Goal: Task Accomplishment & Management: Complete application form

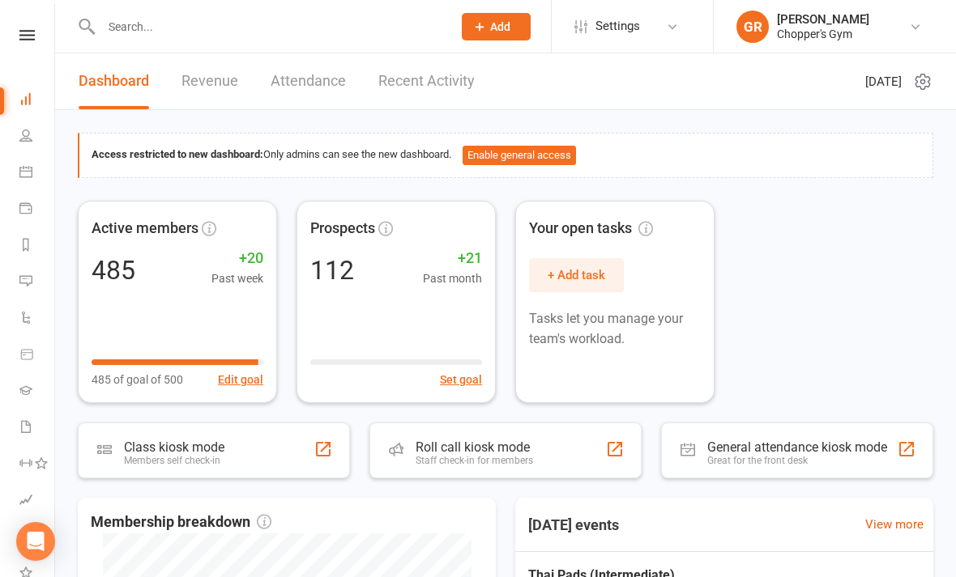
click at [34, 122] on link "People" at bounding box center [37, 137] width 36 height 36
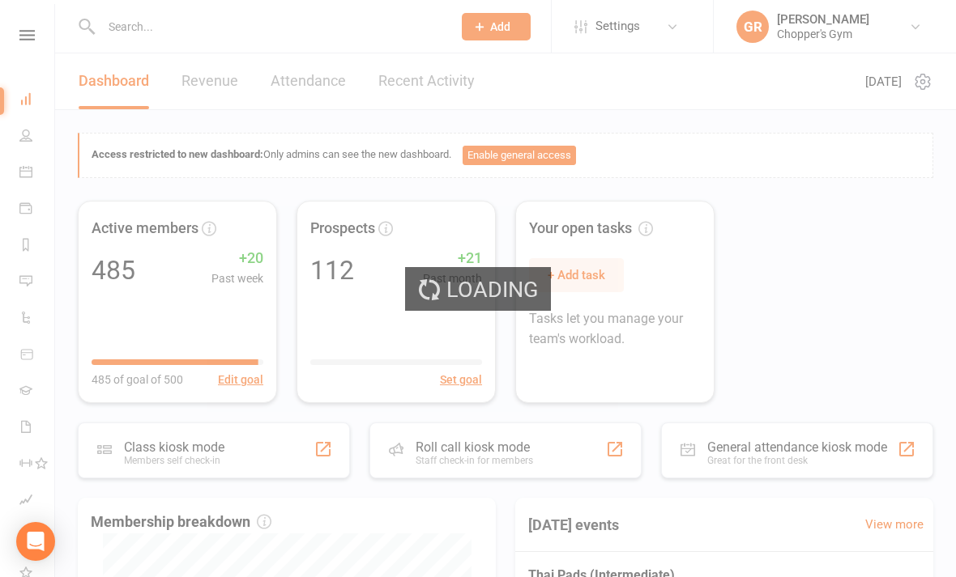
select select "100"
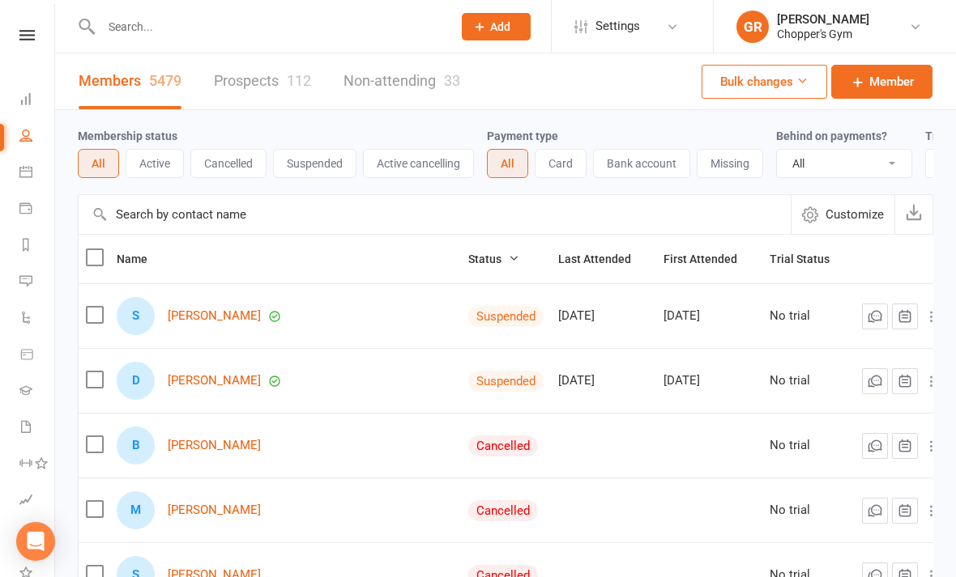
click at [503, 37] on button "Add" at bounding box center [496, 27] width 69 height 28
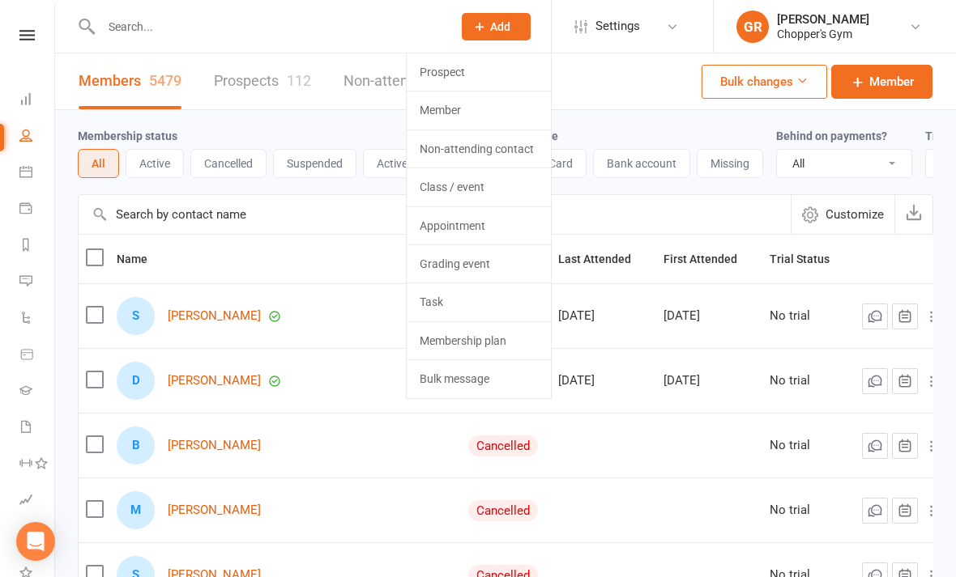
click at [449, 102] on link "Member" at bounding box center [479, 110] width 144 height 37
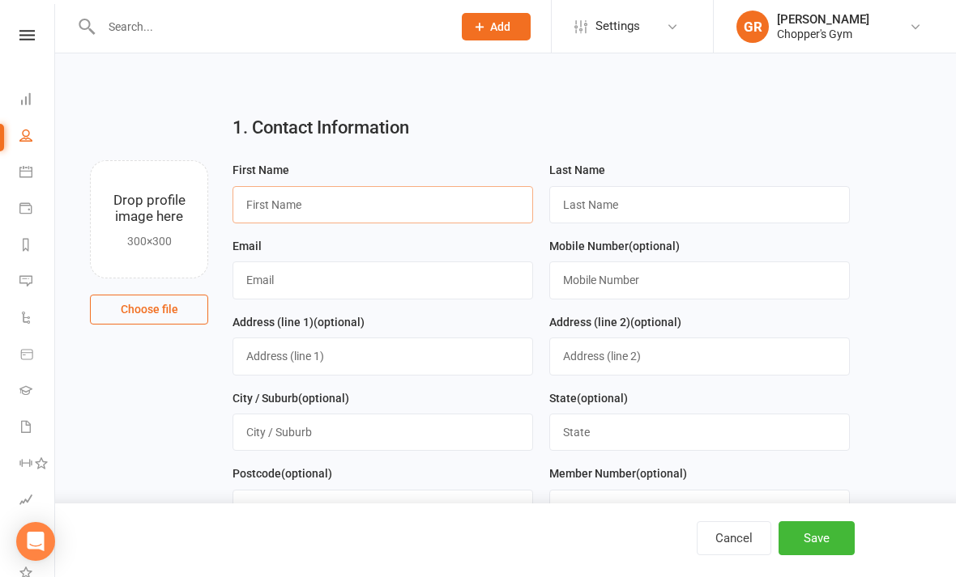
click at [252, 188] on input "text" at bounding box center [382, 204] width 300 height 37
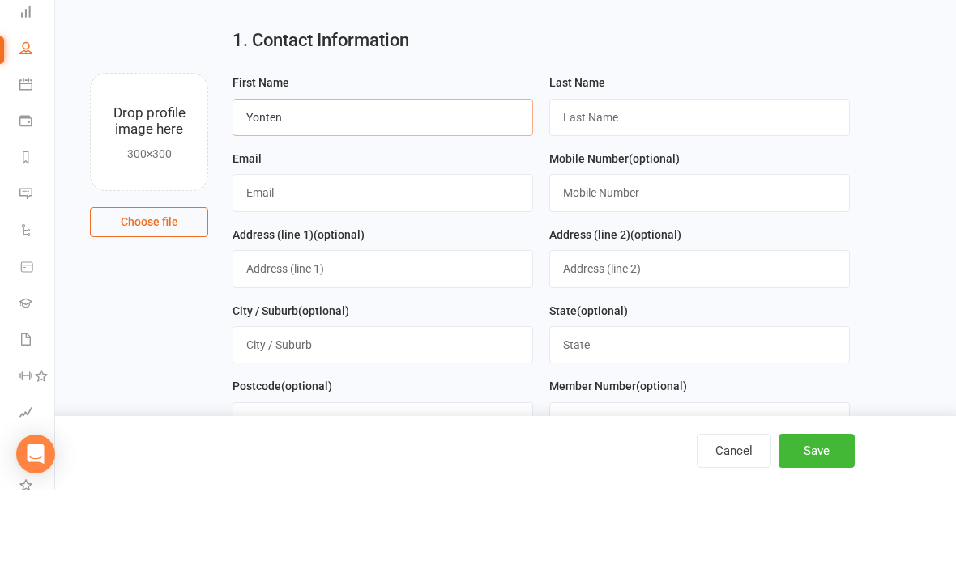
type input "Yonten"
click at [734, 186] on input "text" at bounding box center [699, 204] width 300 height 37
type input "Namgyal"
click at [369, 262] on input "text" at bounding box center [382, 280] width 300 height 37
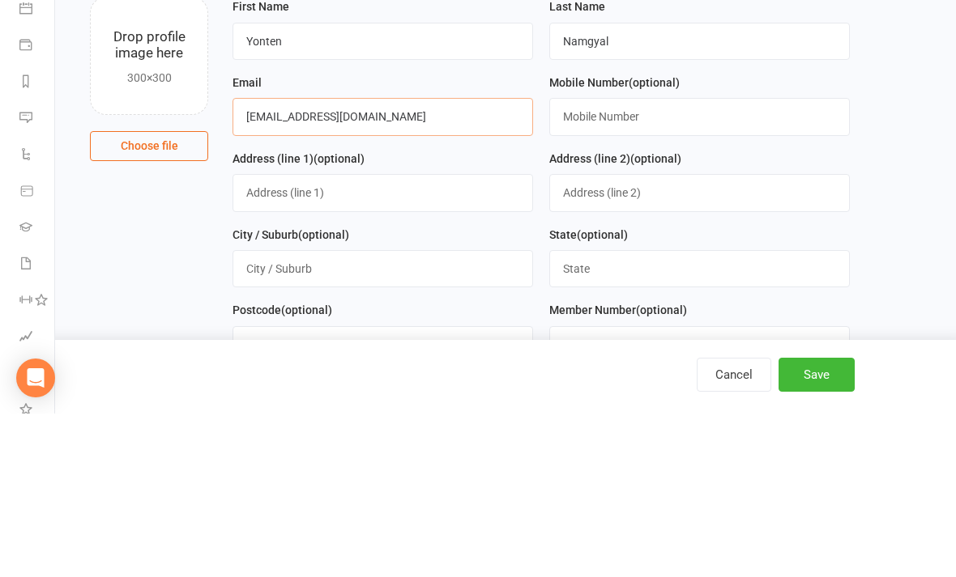
type input "[EMAIL_ADDRESS][DOMAIN_NAME]"
click at [744, 262] on input "text" at bounding box center [699, 280] width 300 height 37
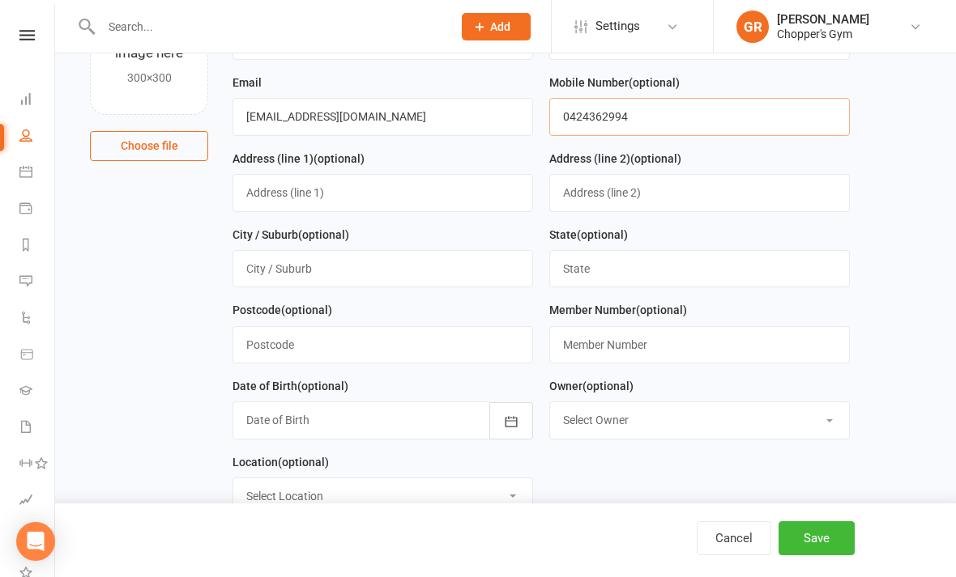
type input "0424362994"
click at [420, 200] on input "text" at bounding box center [382, 192] width 300 height 37
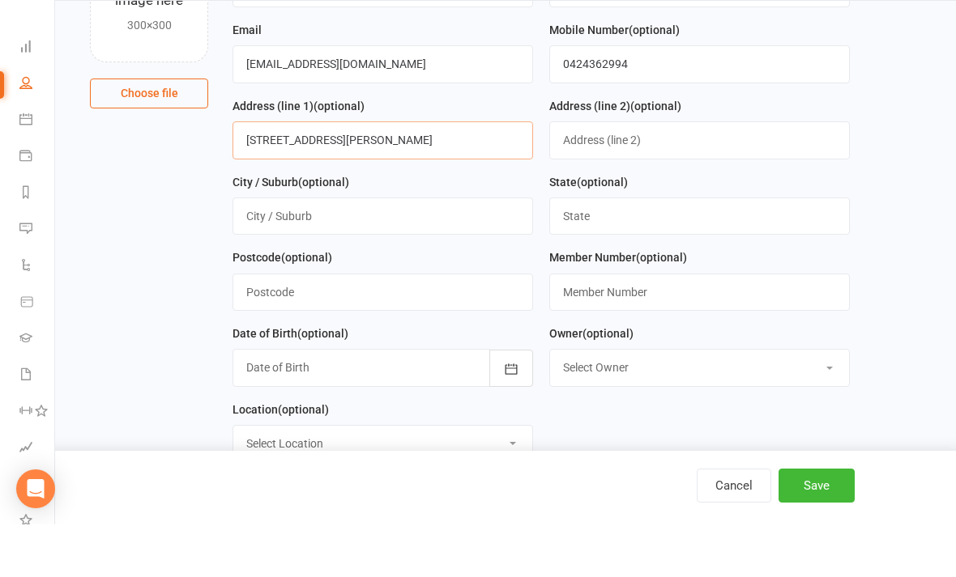
type input "[STREET_ADDRESS][PERSON_NAME]"
click at [435, 250] on input "text" at bounding box center [382, 268] width 300 height 37
type input "[GEOGRAPHIC_DATA]"
click at [735, 250] on input "text" at bounding box center [699, 268] width 300 height 37
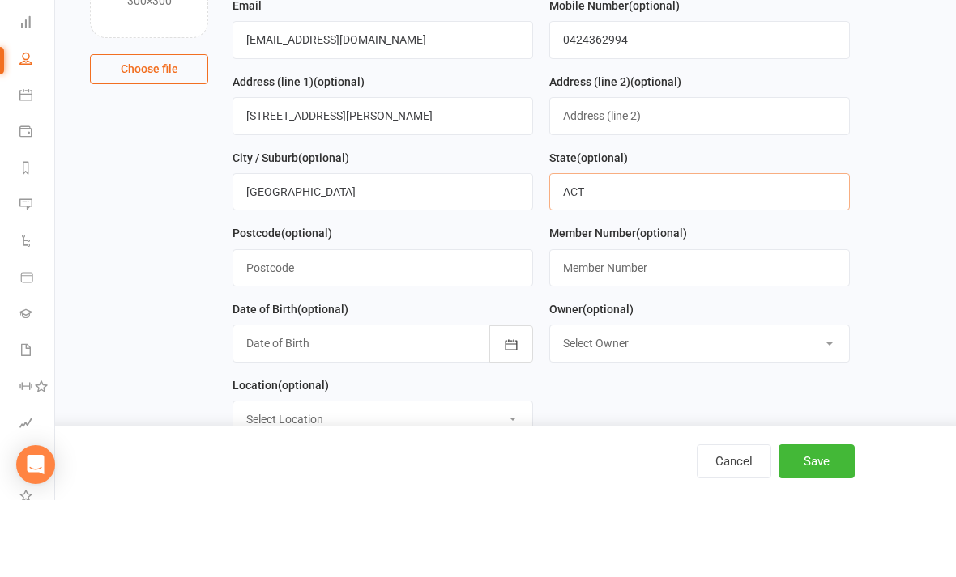
type input "ACT"
click at [390, 250] on input "[GEOGRAPHIC_DATA]" at bounding box center [382, 268] width 300 height 37
type input "C"
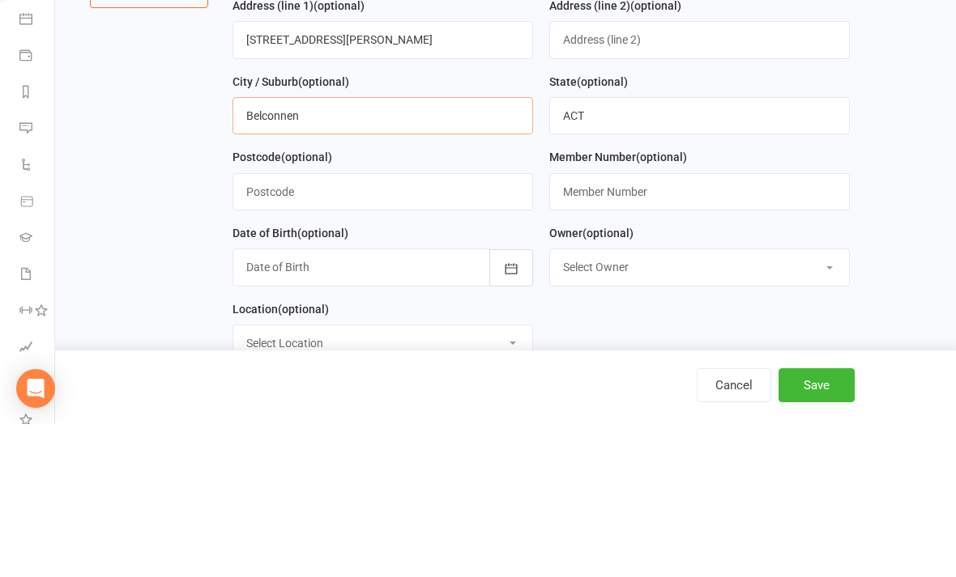
type input "Belconnen"
click at [442, 326] on input "text" at bounding box center [382, 344] width 300 height 37
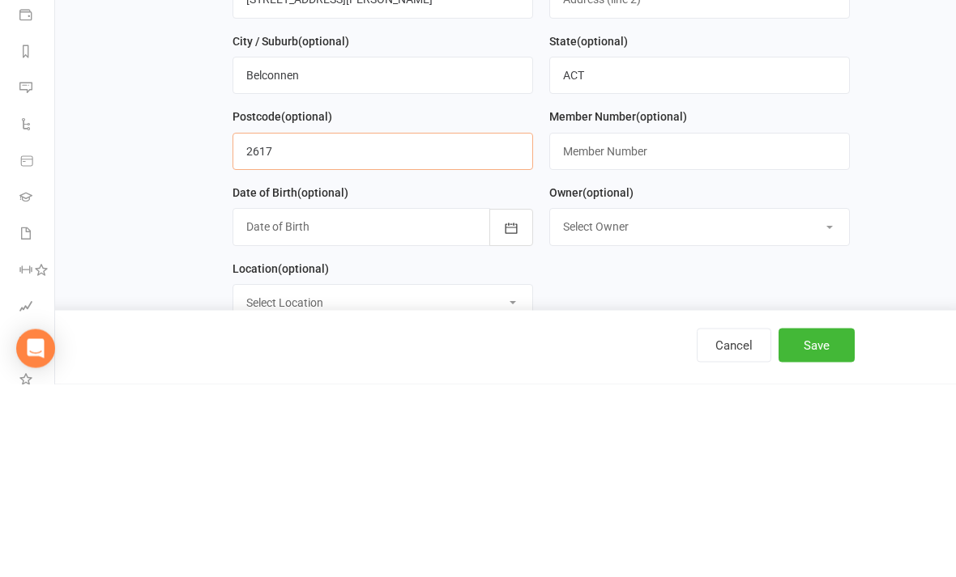
type input "2617"
click at [513, 377] on div "Date of Birth (optional) [DATE] - [DATE] 2021 2022 2023 2024 2025 2026 2027 202…" at bounding box center [382, 408] width 300 height 63
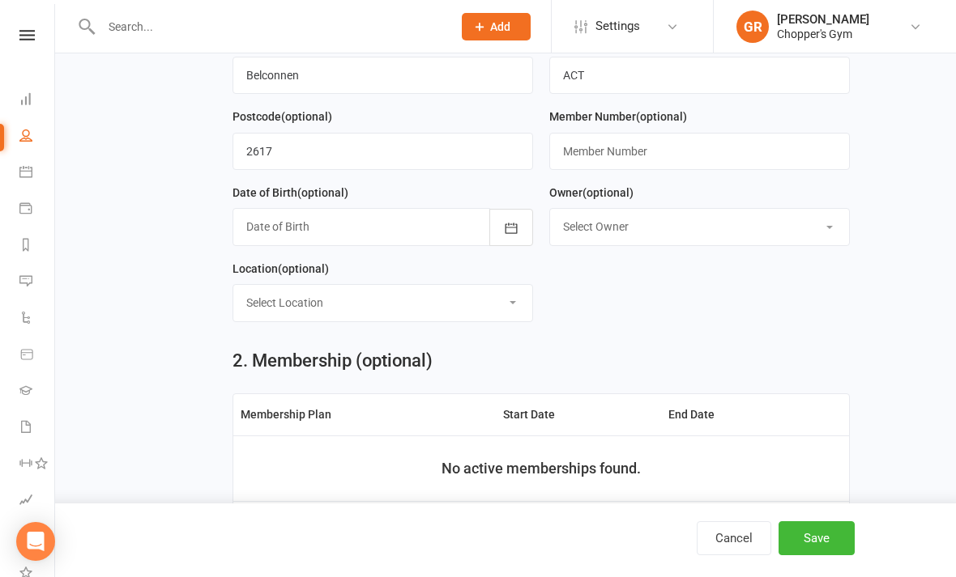
click at [508, 236] on icon "button" at bounding box center [511, 228] width 16 height 16
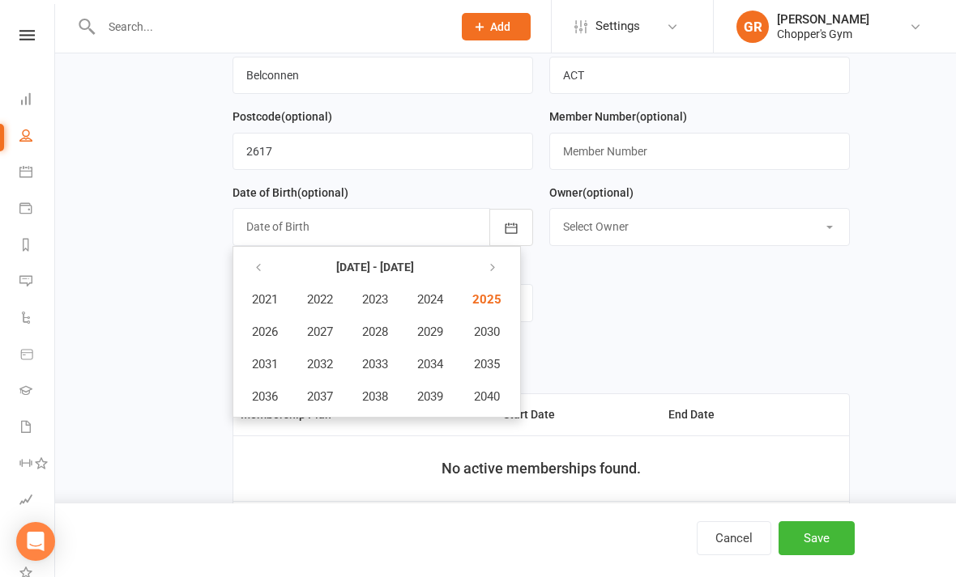
click at [480, 265] on button "button" at bounding box center [493, 267] width 35 height 29
click at [262, 259] on button "button" at bounding box center [259, 267] width 35 height 29
click at [258, 257] on button "button" at bounding box center [259, 267] width 35 height 29
click at [262, 264] on icon "button" at bounding box center [258, 268] width 11 height 13
click at [508, 395] on button "2000" at bounding box center [484, 396] width 53 height 31
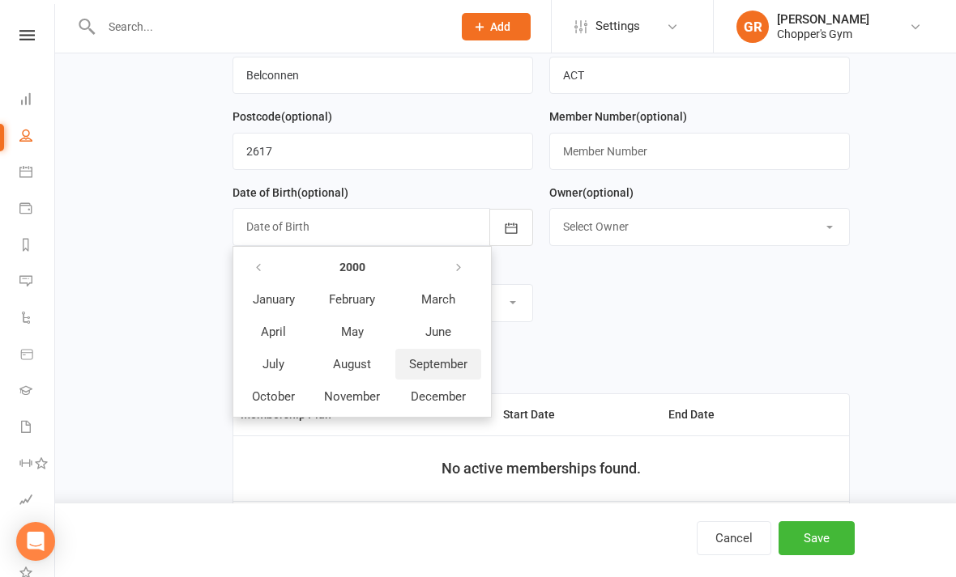
click at [455, 368] on span "September" at bounding box center [438, 364] width 58 height 15
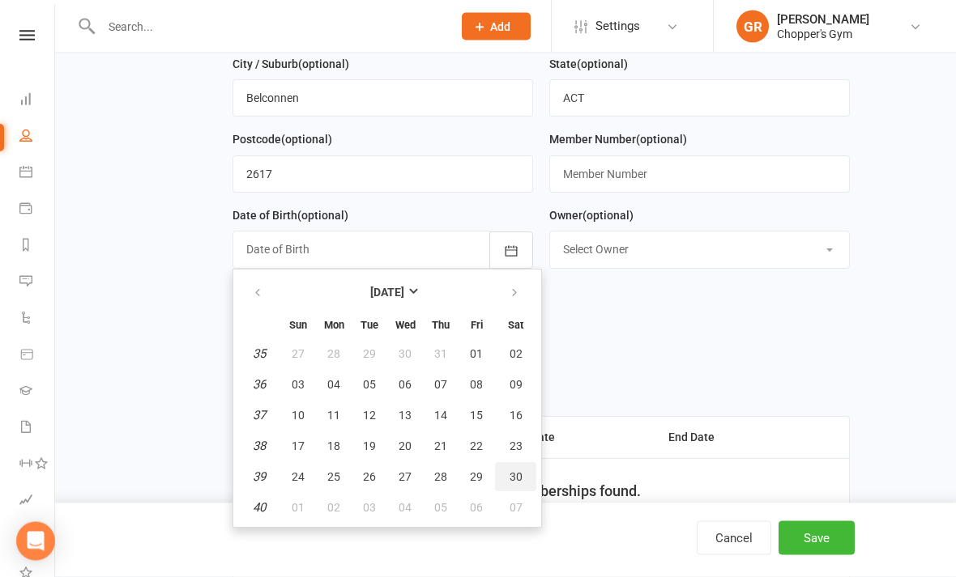
click at [516, 479] on span "30" at bounding box center [515, 477] width 13 height 13
type input "[DATE]"
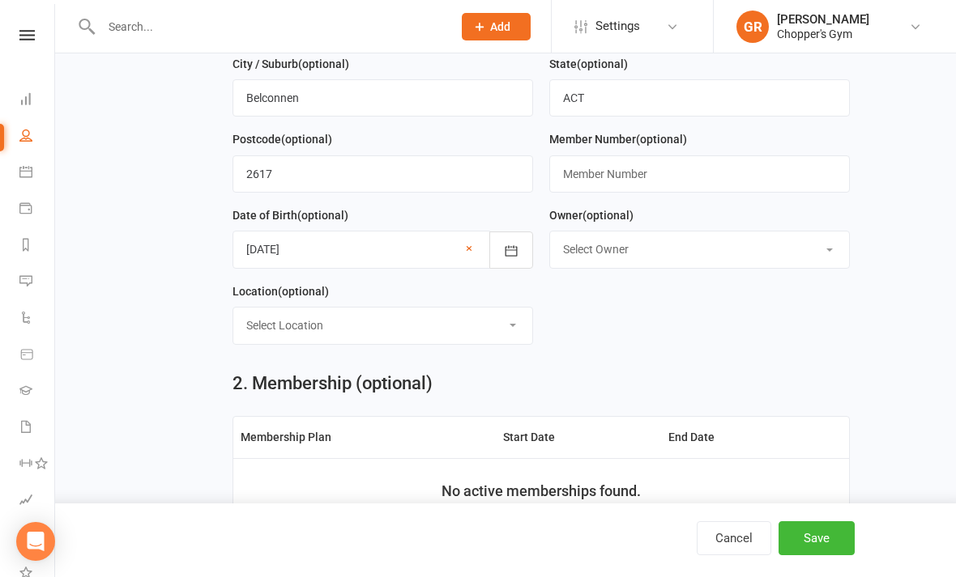
click at [738, 257] on select "Select Owner [PERSON_NAME] [PERSON_NAME] [PERSON_NAME] [PERSON_NAME] [PERSON_NA…" at bounding box center [699, 250] width 299 height 36
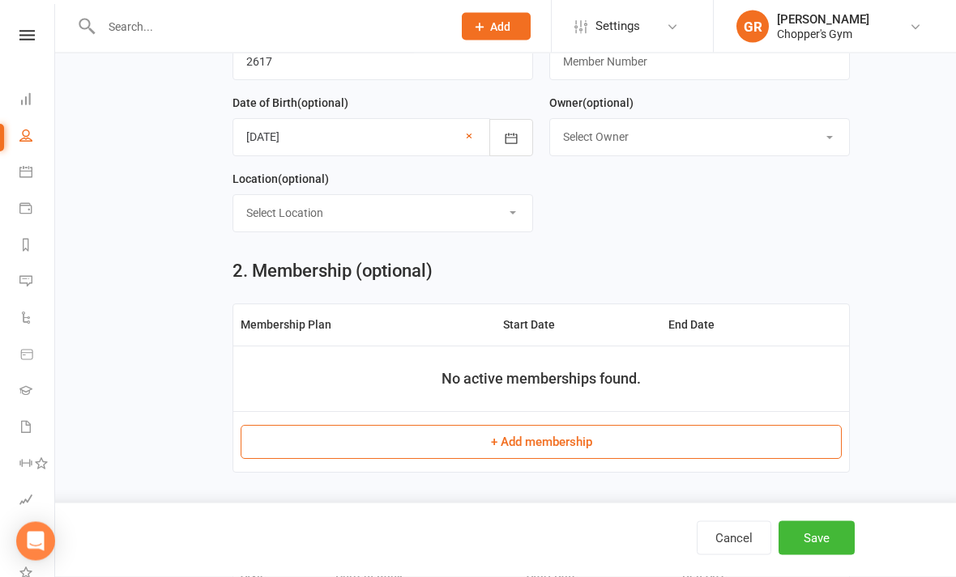
click at [518, 219] on select "Select Location [GEOGRAPHIC_DATA] [PERSON_NAME]" at bounding box center [382, 214] width 299 height 36
select select "0"
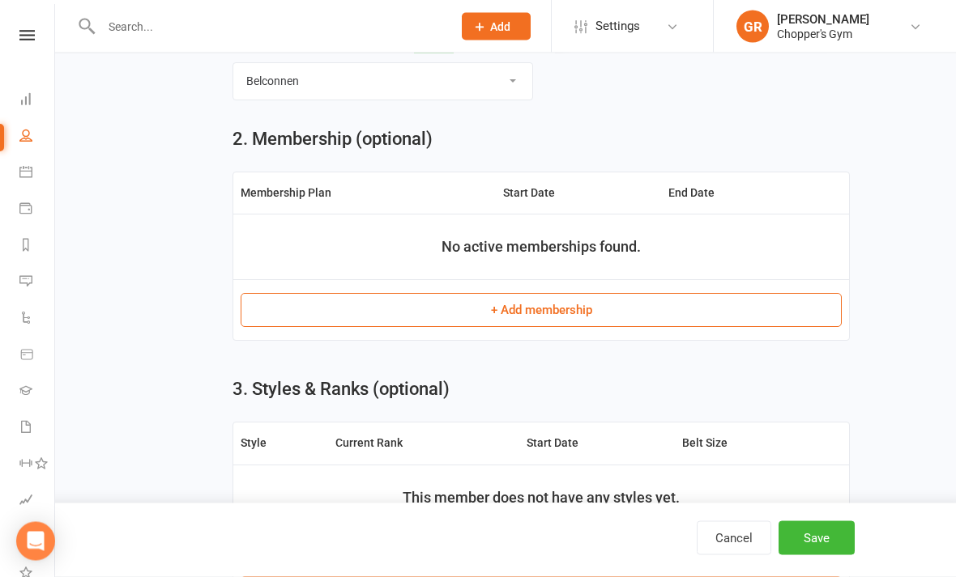
scroll to position [609, 0]
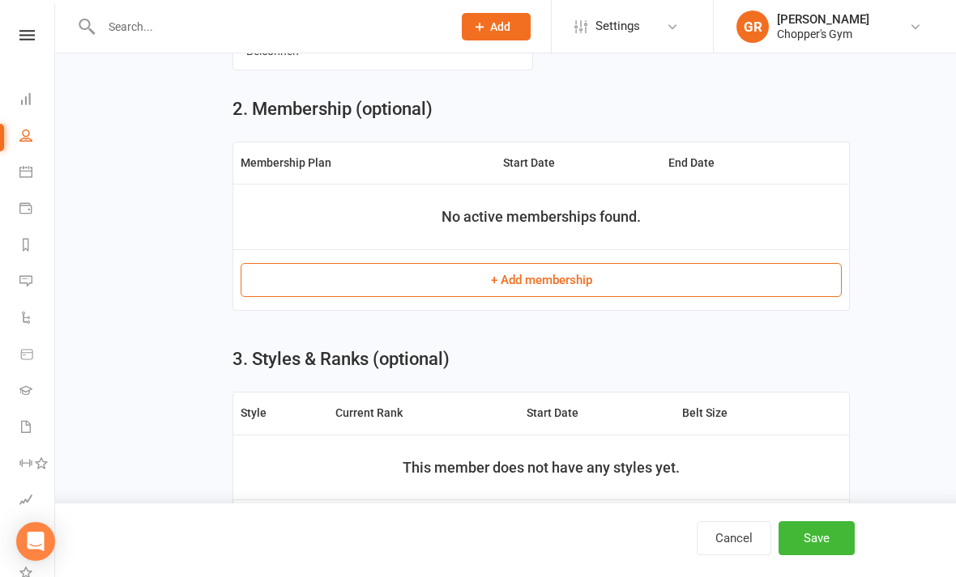
click at [830, 556] on button "Save" at bounding box center [816, 539] width 76 height 34
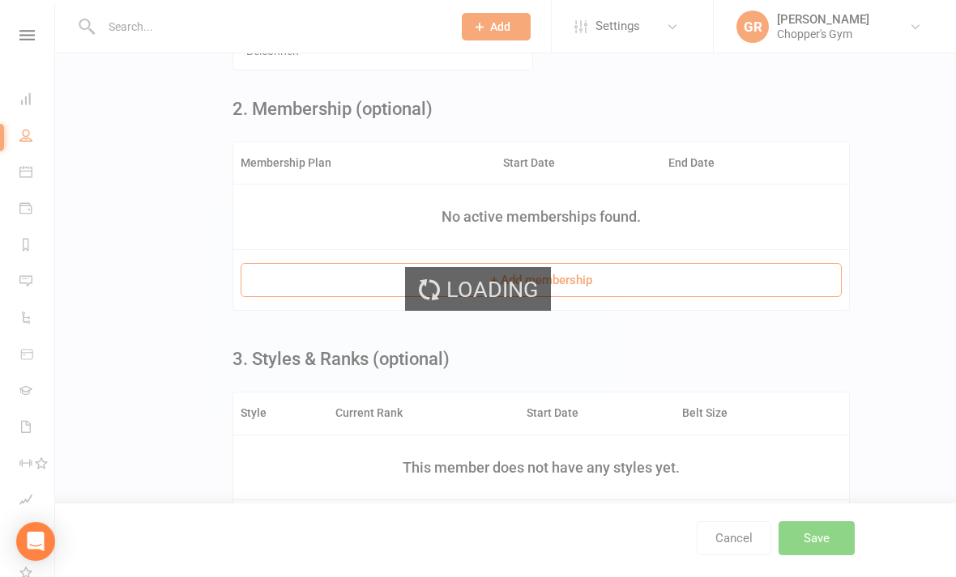
scroll to position [0, 0]
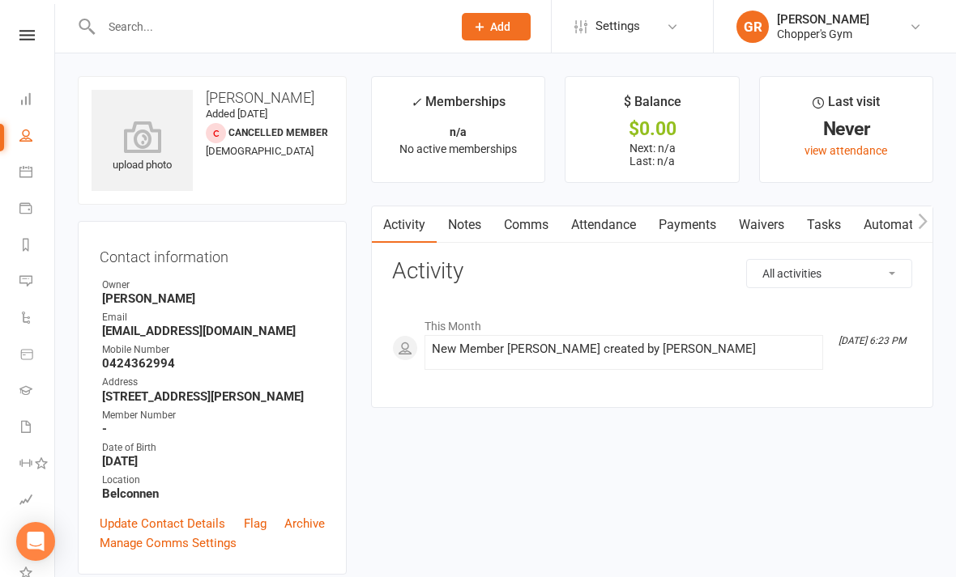
click at [771, 227] on link "Waivers" at bounding box center [761, 225] width 68 height 37
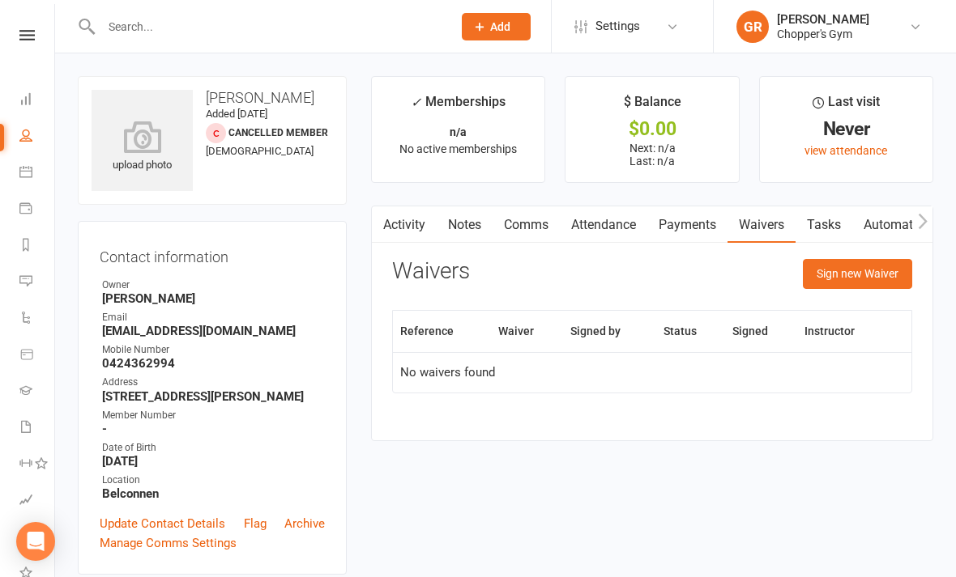
click at [507, 28] on span "Add" at bounding box center [500, 26] width 20 height 13
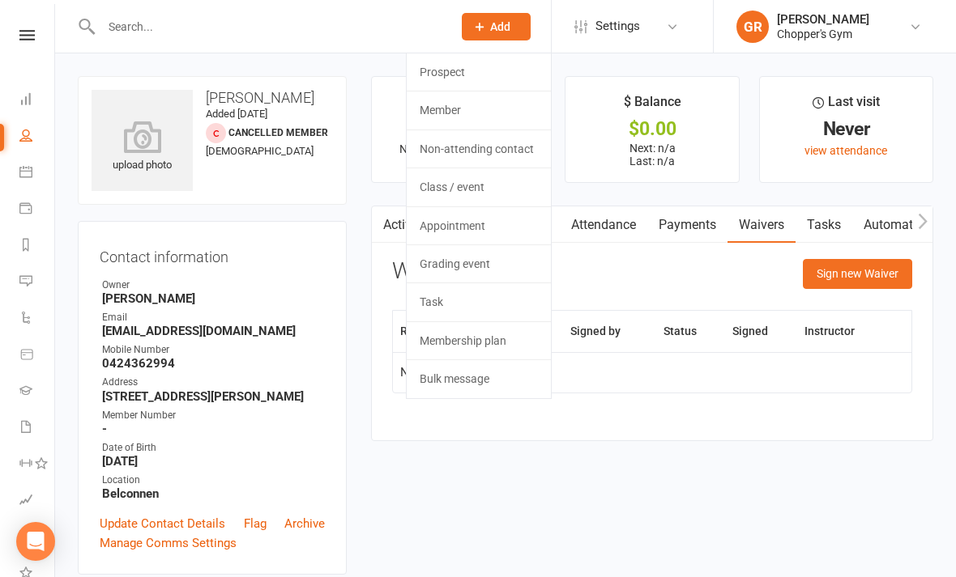
click at [506, 113] on link "Member" at bounding box center [479, 110] width 144 height 37
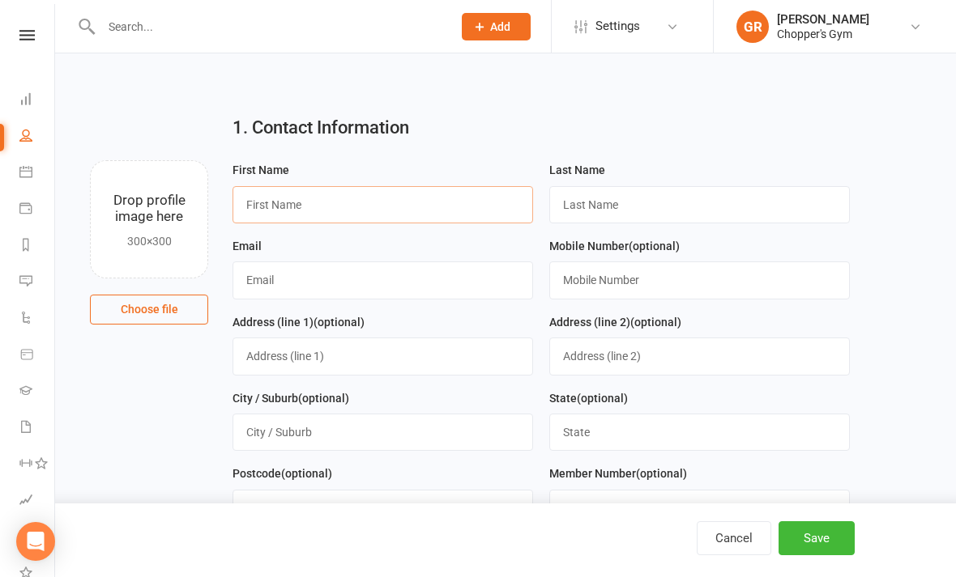
click at [408, 212] on input "text" at bounding box center [382, 204] width 300 height 37
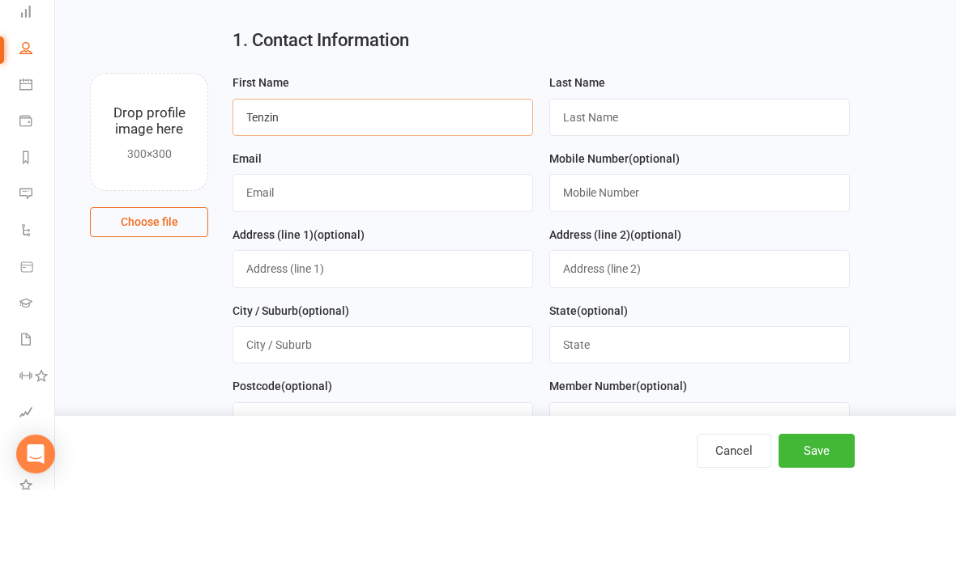
type input "Tenzin"
click at [712, 186] on input "text" at bounding box center [699, 204] width 300 height 37
type input "Dalha"
click at [393, 262] on input "text" at bounding box center [382, 280] width 300 height 37
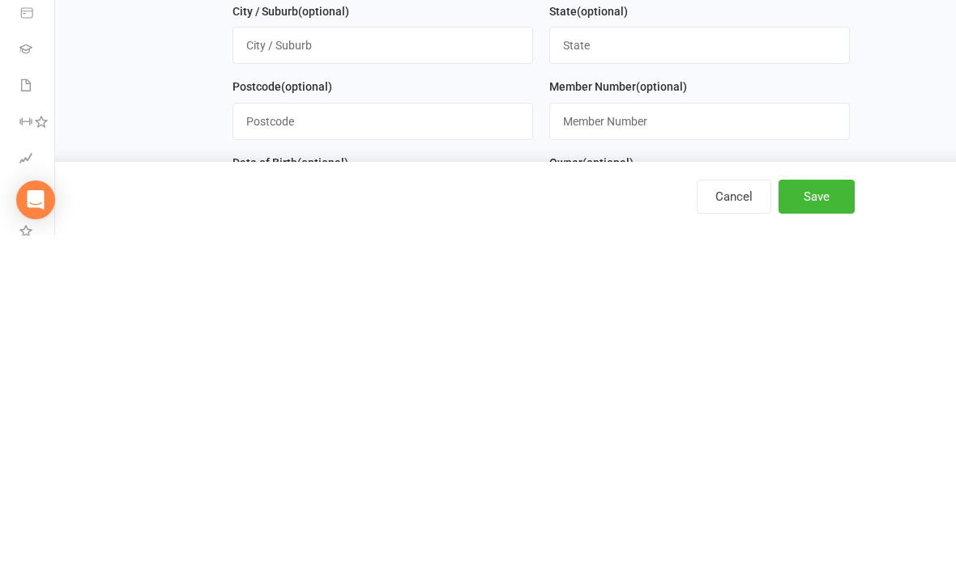
scroll to position [50, 0]
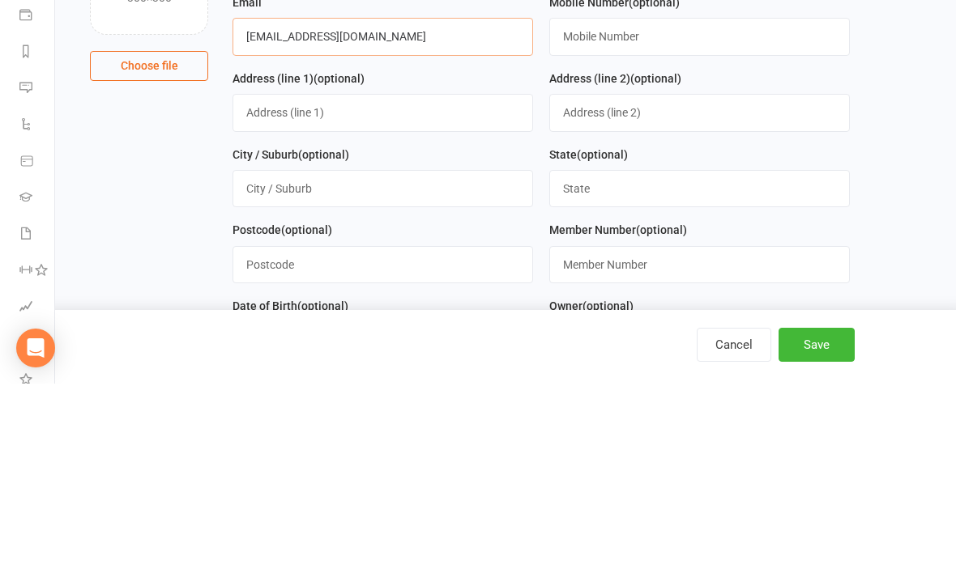
type input "[EMAIL_ADDRESS][DOMAIN_NAME]"
click at [791, 211] on input "text" at bounding box center [699, 229] width 300 height 37
type input "0478797719"
click at [427, 288] on input "text" at bounding box center [382, 306] width 300 height 37
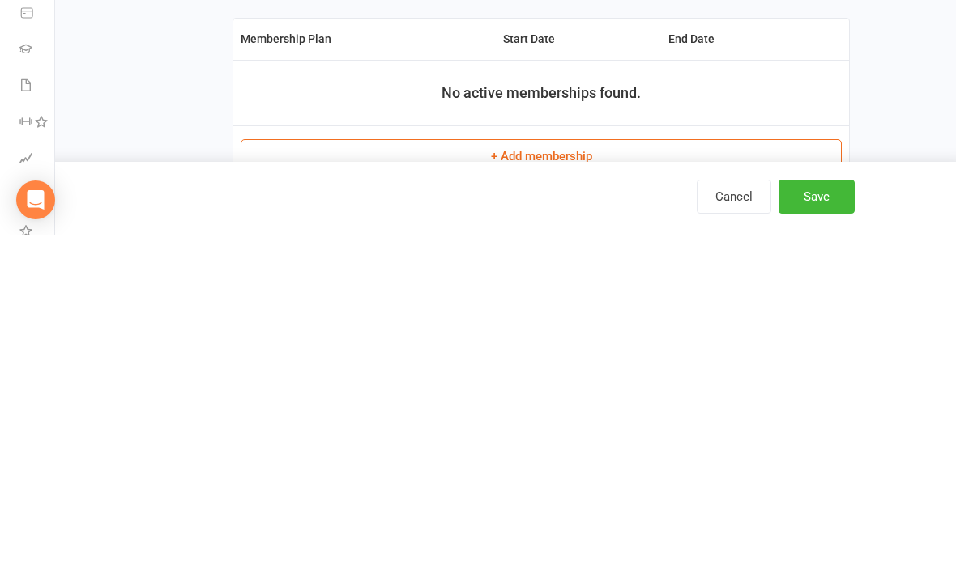
click at [793, 481] on button "+ Add membership" at bounding box center [541, 498] width 601 height 34
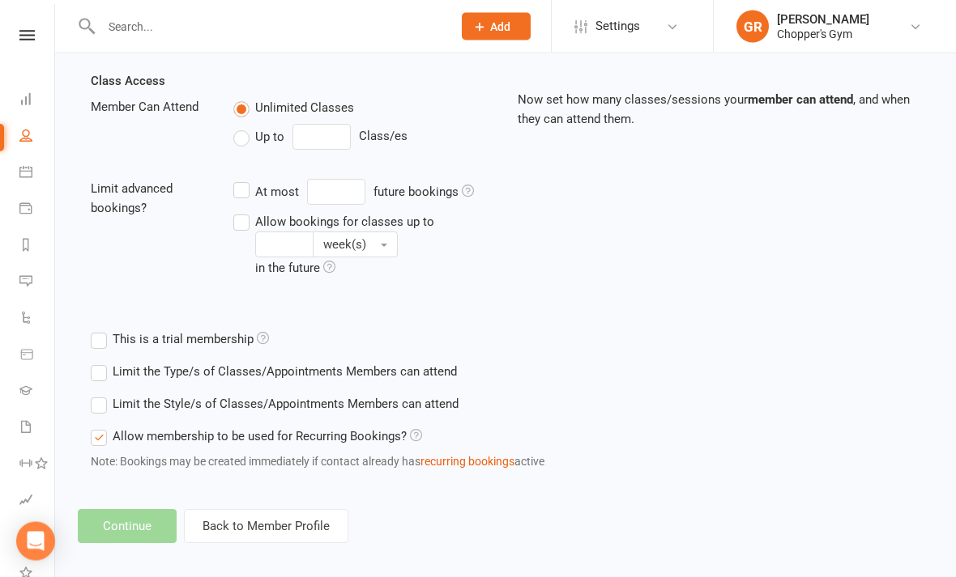
scroll to position [580, 0]
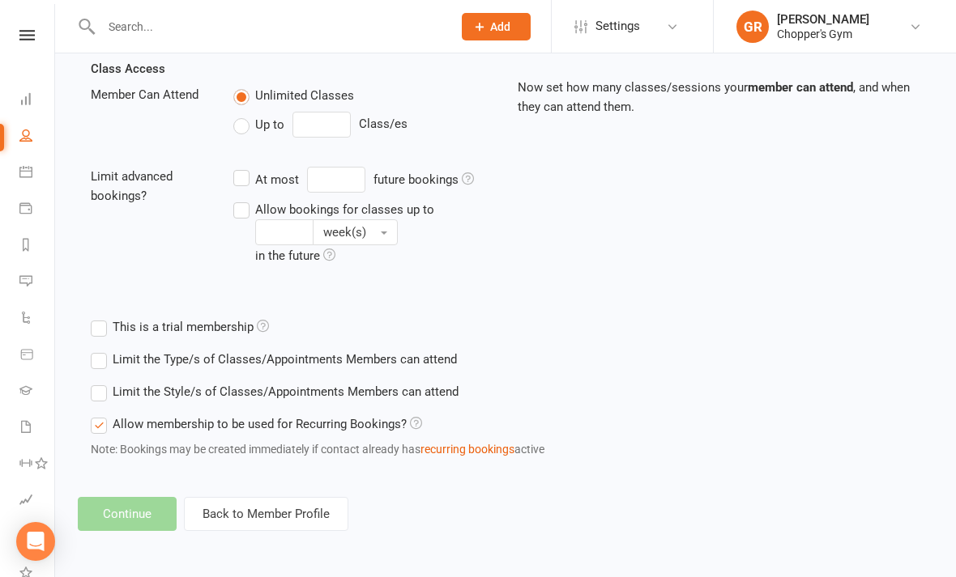
click at [306, 499] on button "Back to Member Profile" at bounding box center [266, 514] width 164 height 34
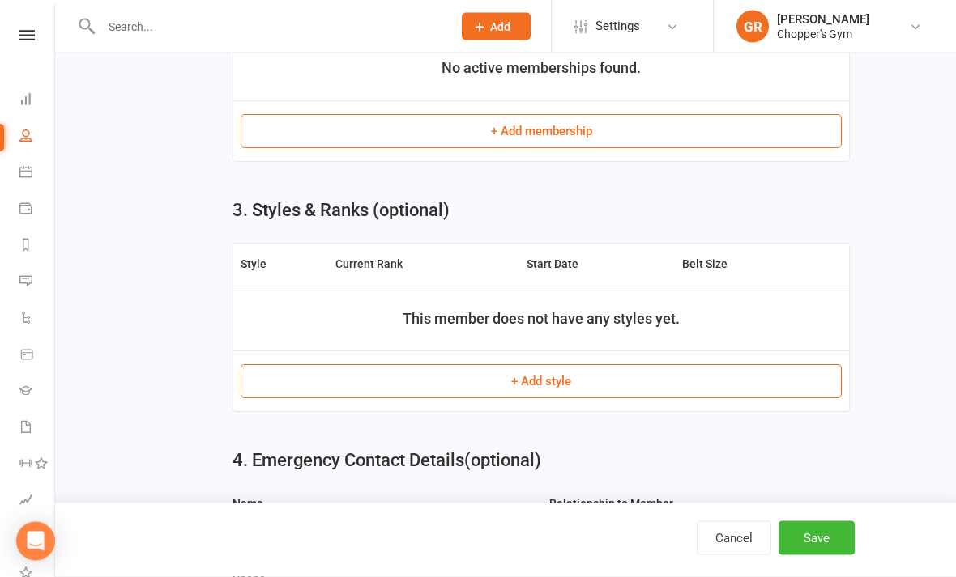
click at [833, 556] on button "Save" at bounding box center [816, 539] width 76 height 34
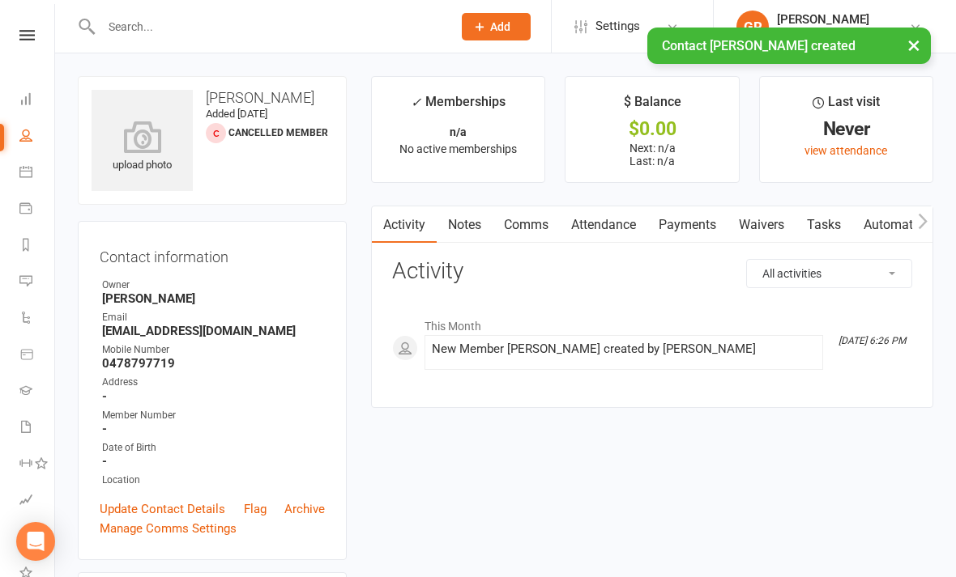
click at [773, 225] on link "Waivers" at bounding box center [761, 225] width 68 height 37
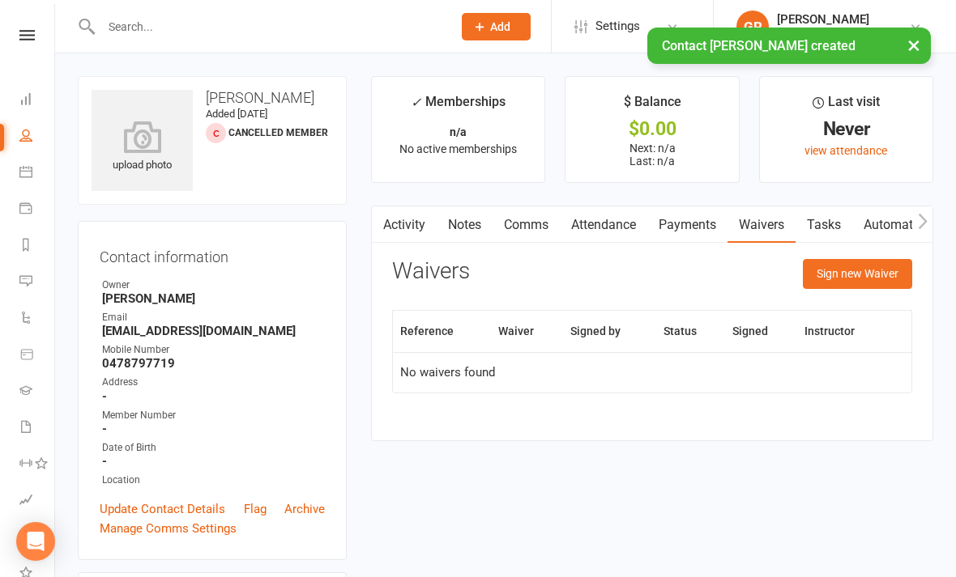
click at [884, 271] on button "Sign new Waiver" at bounding box center [857, 273] width 109 height 29
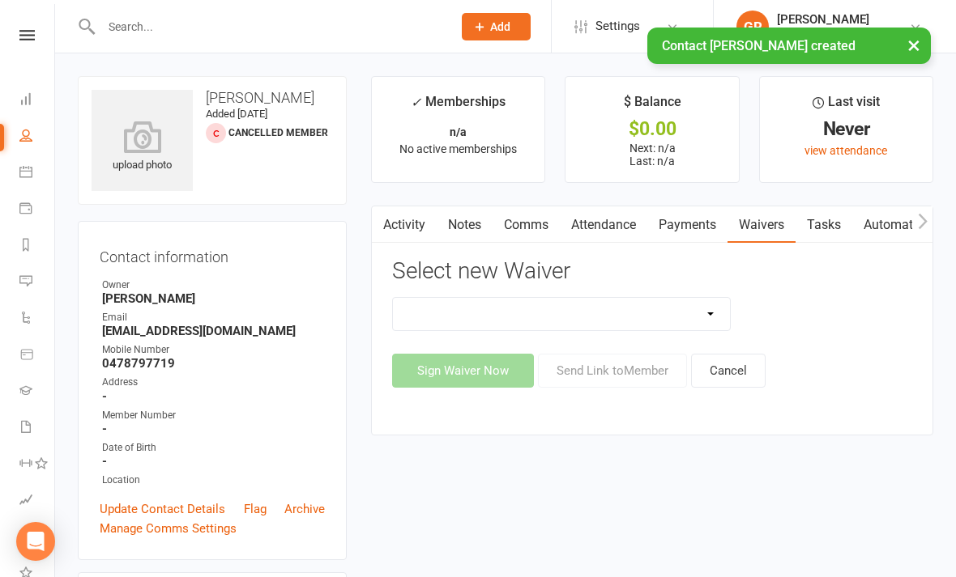
click at [714, 309] on select "12mth Up Front Membership Agreement Chopper's Gym Liability Waiver Chopper's Gy…" at bounding box center [561, 314] width 337 height 32
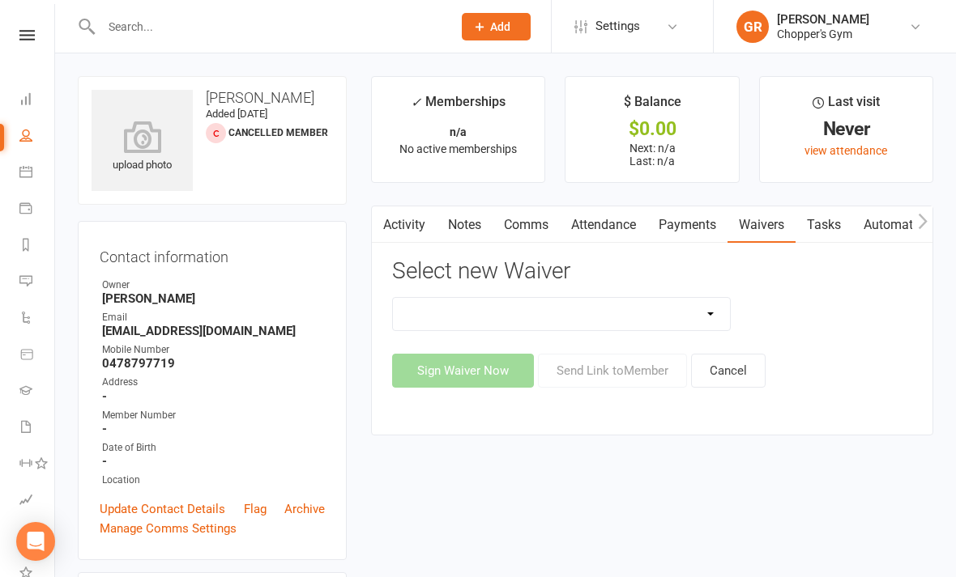
select select "13488"
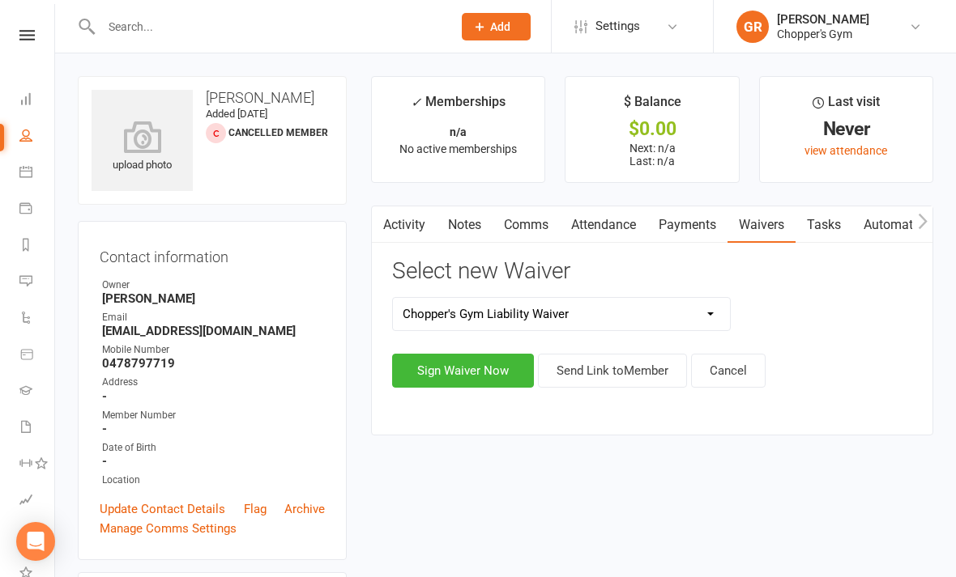
click at [495, 371] on button "Sign Waiver Now" at bounding box center [463, 371] width 142 height 34
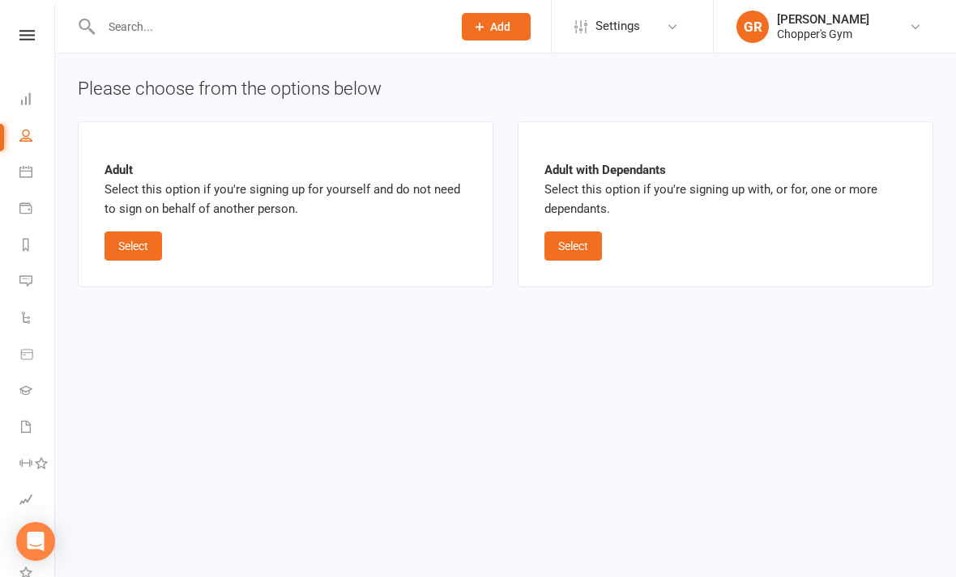
click at [132, 244] on button "Select" at bounding box center [133, 246] width 58 height 29
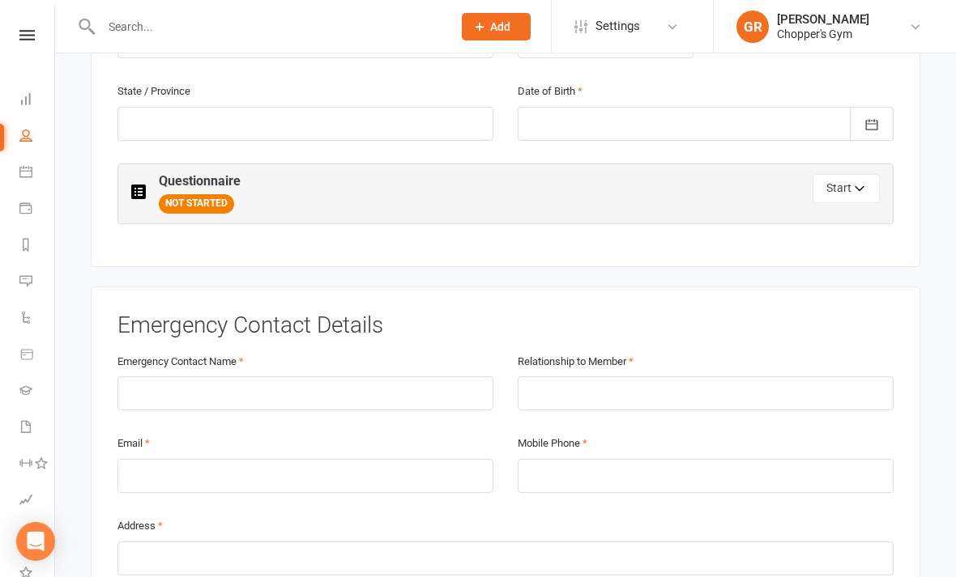
scroll to position [647, 0]
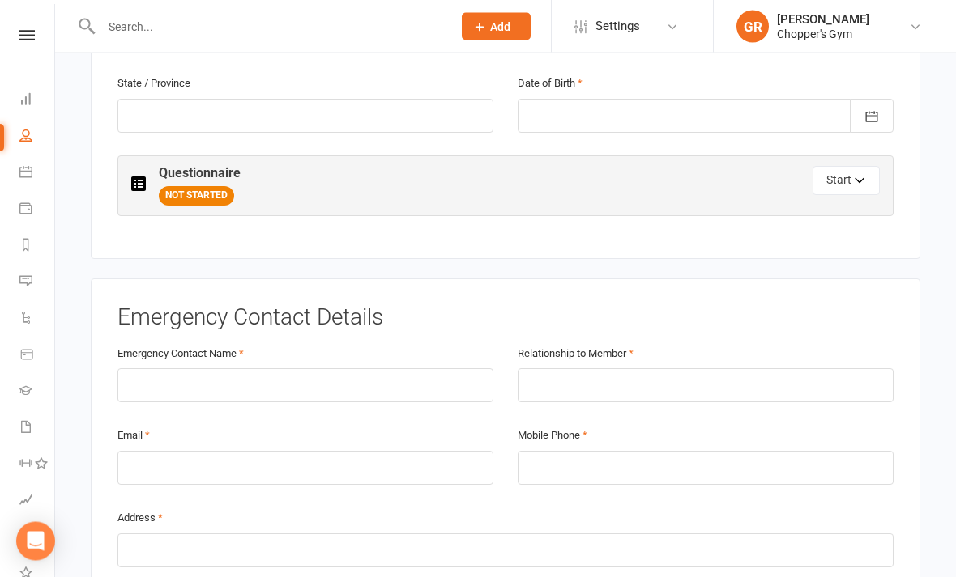
click at [775, 115] on div at bounding box center [706, 117] width 376 height 34
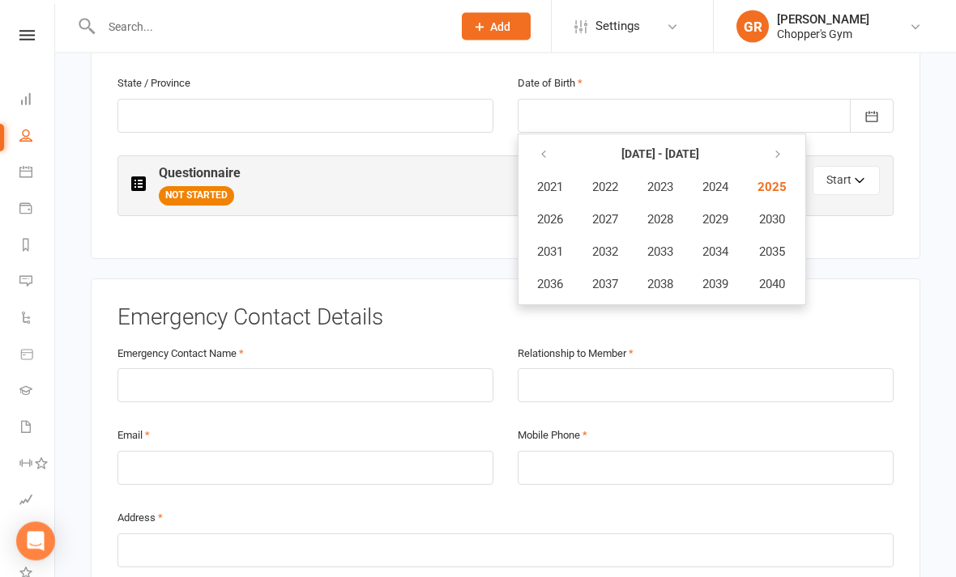
scroll to position [648, 0]
click at [539, 151] on icon "button" at bounding box center [543, 154] width 11 height 13
click at [531, 151] on button "button" at bounding box center [544, 154] width 35 height 29
click at [787, 140] on button "button" at bounding box center [775, 154] width 35 height 29
click at [708, 182] on span "2004" at bounding box center [715, 187] width 26 height 15
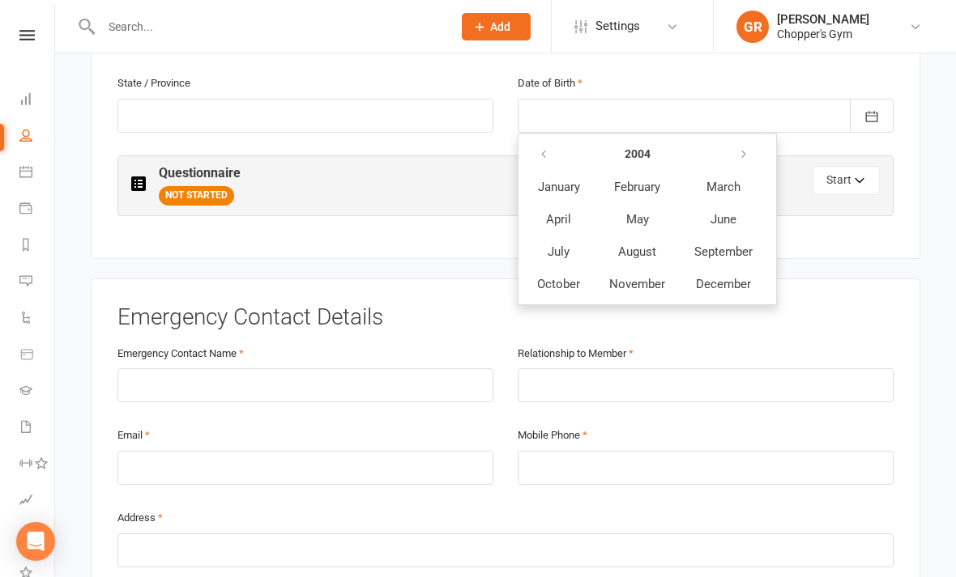
click at [639, 212] on span "May" at bounding box center [637, 219] width 23 height 15
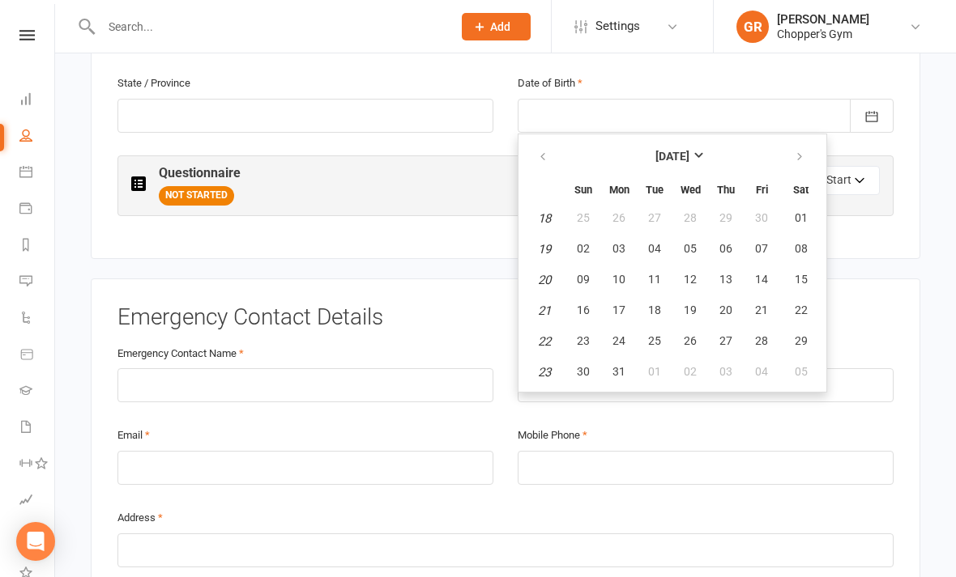
click at [725, 307] on span "20" at bounding box center [725, 310] width 13 height 13
type input "[DATE]"
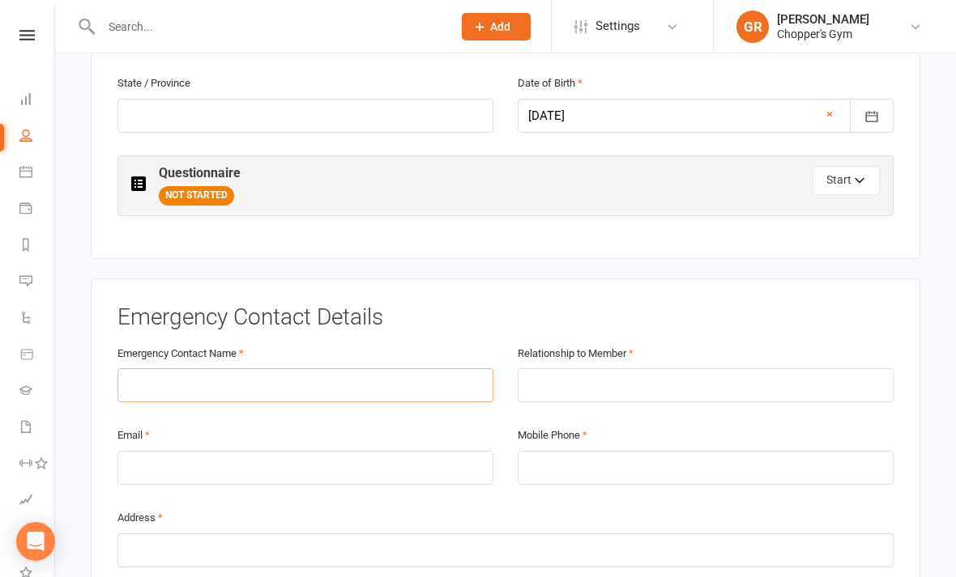
click at [404, 373] on input "text" at bounding box center [305, 386] width 376 height 34
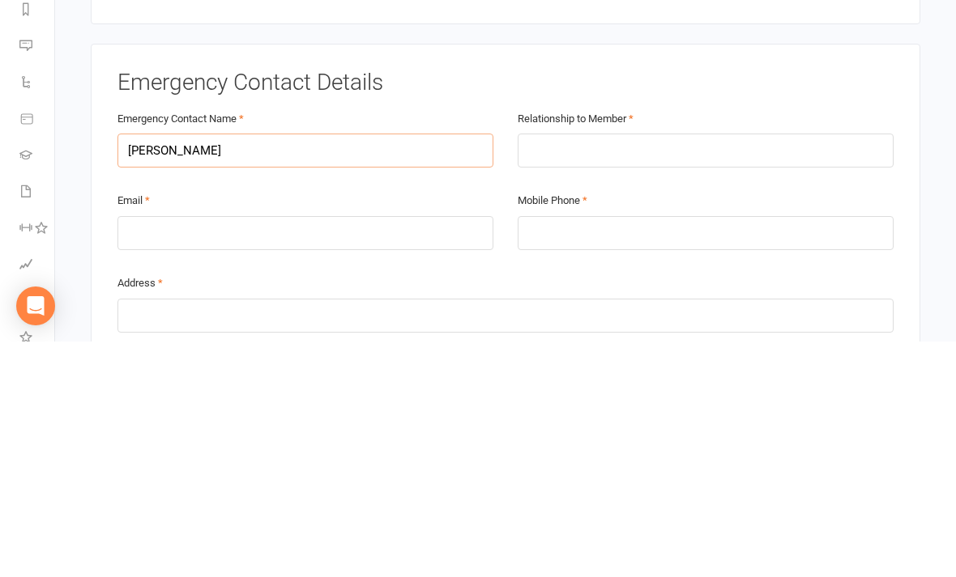
type input "[PERSON_NAME]"
click at [790, 369] on input "text" at bounding box center [706, 386] width 376 height 34
type input "Friend"
click at [393, 452] on input "email" at bounding box center [305, 469] width 376 height 34
type input "[EMAIL_ADDRESS][DOMAIN_NAME]"
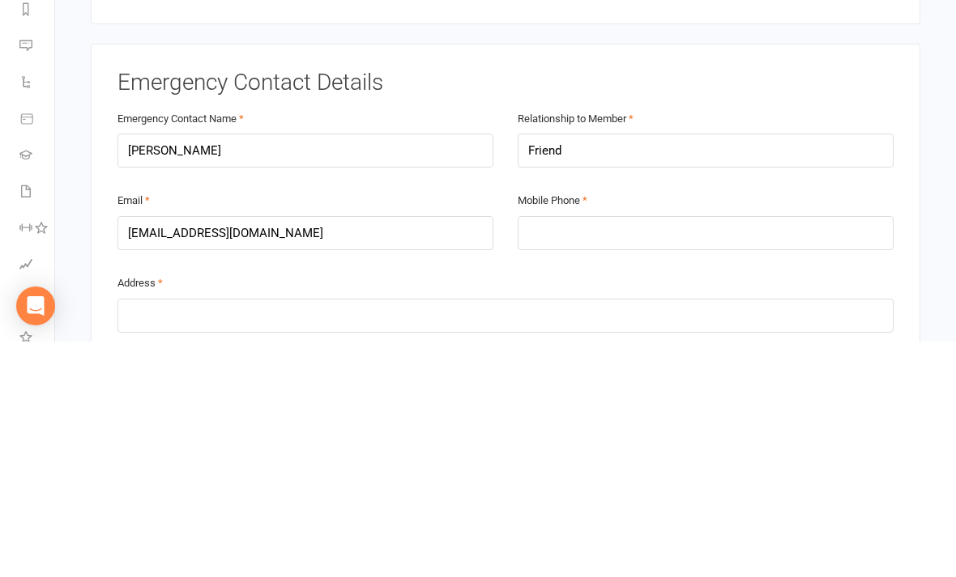
click at [780, 426] on div "Mobile Phone" at bounding box center [706, 456] width 376 height 60
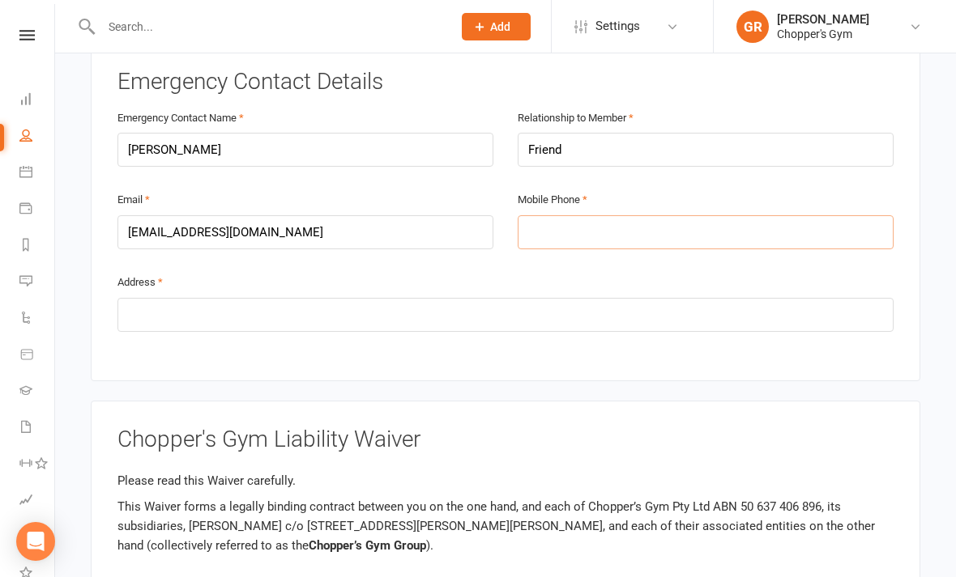
click at [761, 239] on input "tel" at bounding box center [706, 232] width 376 height 34
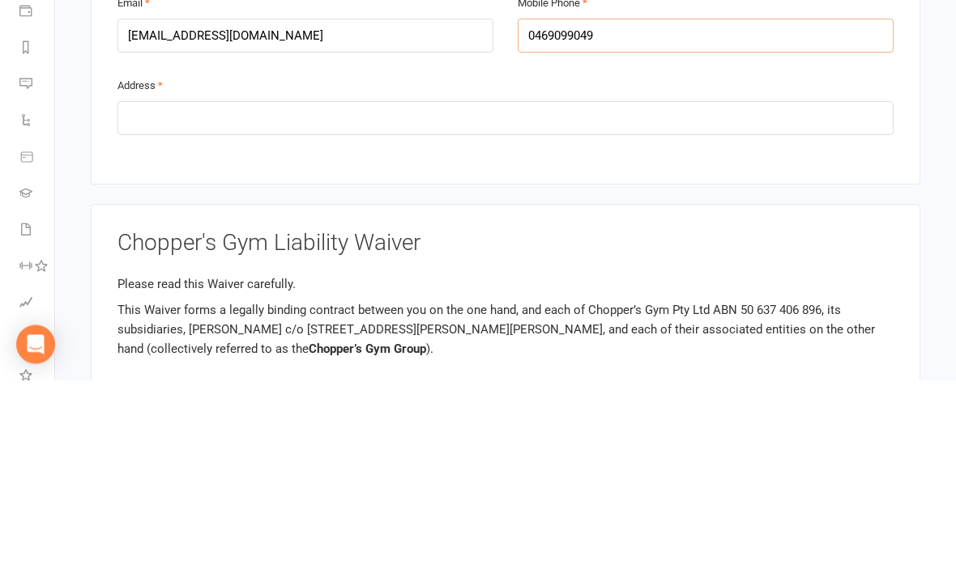
type input "0469099049"
click at [326, 299] on input "text" at bounding box center [505, 316] width 776 height 34
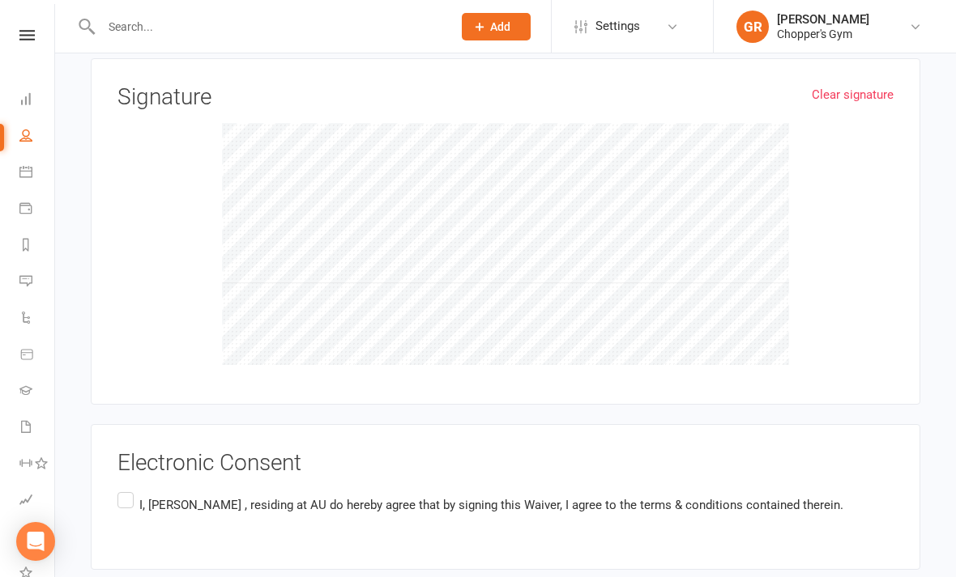
scroll to position [1487, 0]
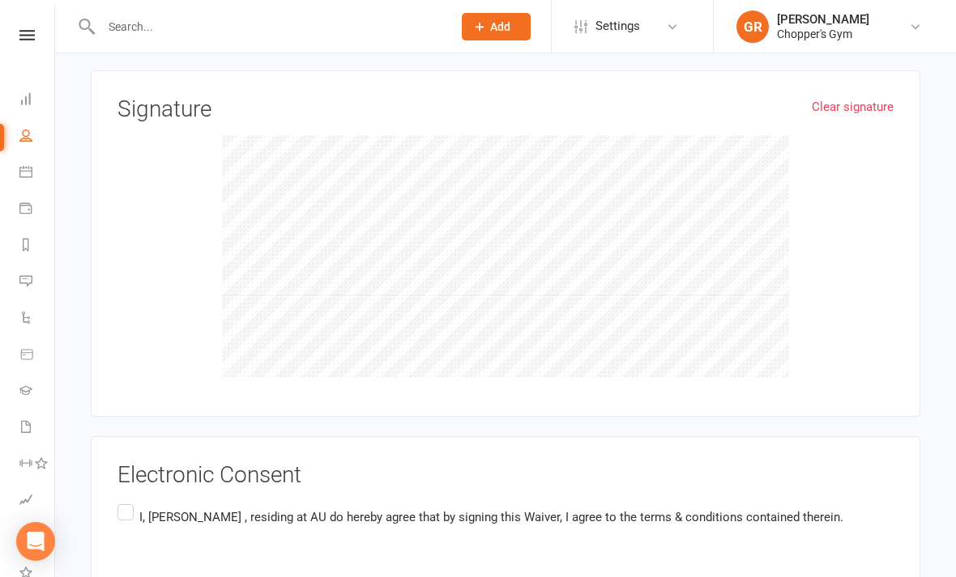
type input "1 emu bank st Belconnen"
click at [133, 512] on label "I, [PERSON_NAME] , residing at AU do hereby agree that by signing this Waiver, …" at bounding box center [480, 517] width 726 height 32
click at [128, 501] on input "I, [PERSON_NAME] , residing at AU do hereby agree that by signing this Waiver, …" at bounding box center [122, 501] width 11 height 0
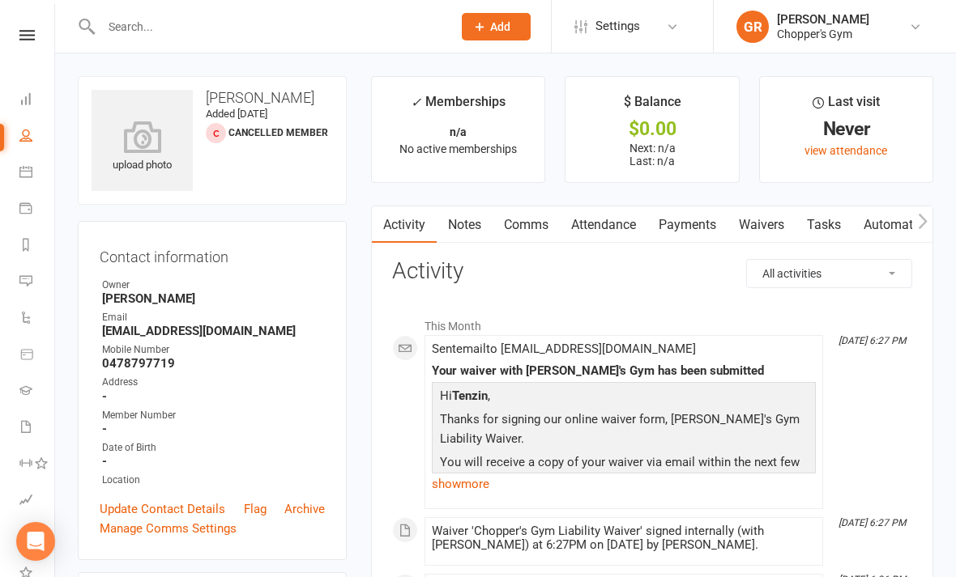
click at [766, 220] on link "Waivers" at bounding box center [761, 225] width 68 height 37
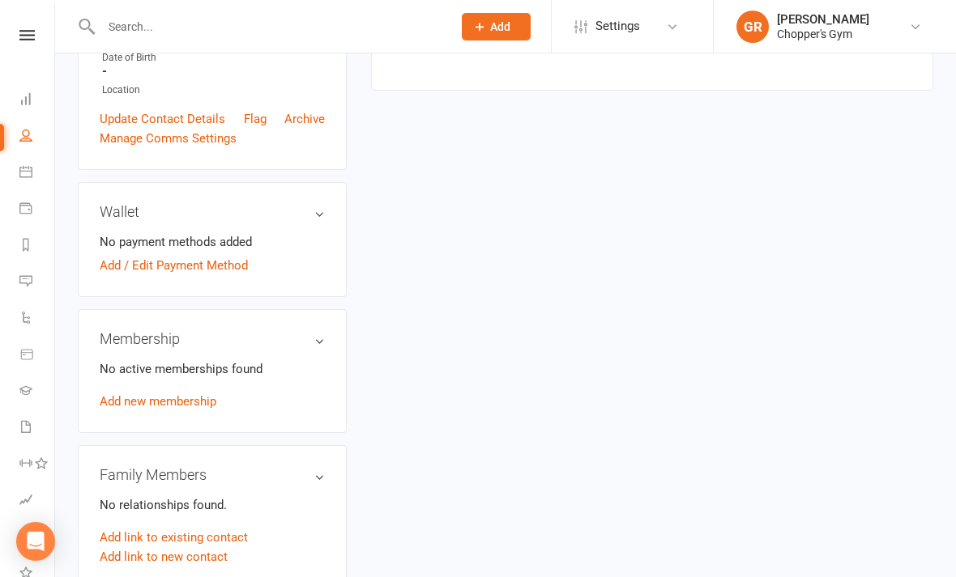
scroll to position [441, 0]
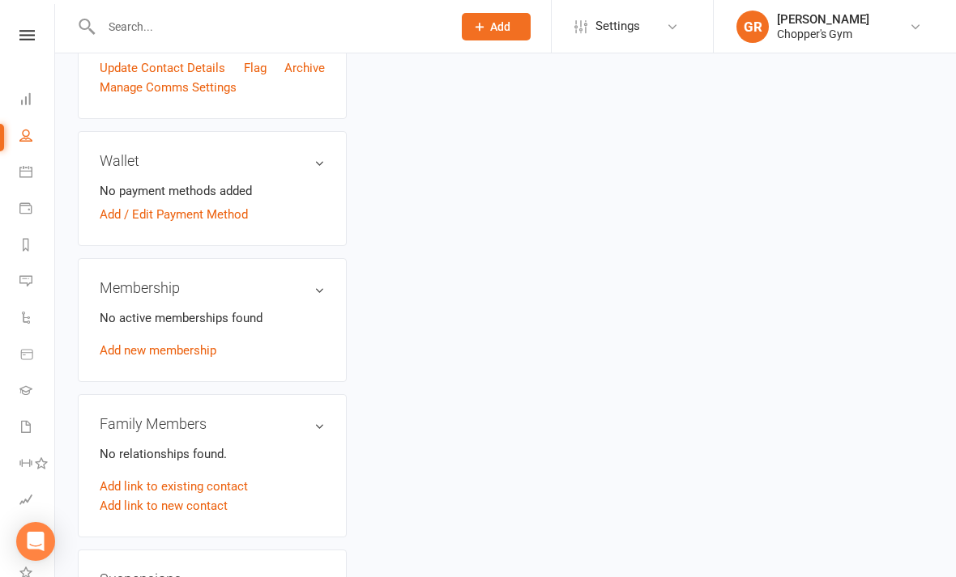
click at [215, 343] on link "Add new membership" at bounding box center [158, 350] width 117 height 15
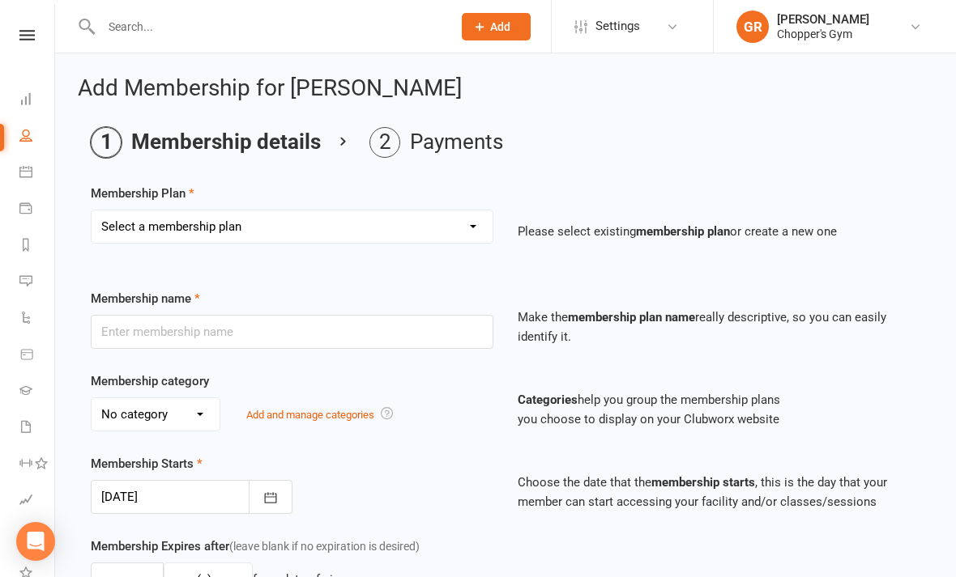
click at [363, 226] on select "Select a membership plan Create new Membership Plan Staff Membership Ongoing Un…" at bounding box center [292, 227] width 401 height 32
select select "3"
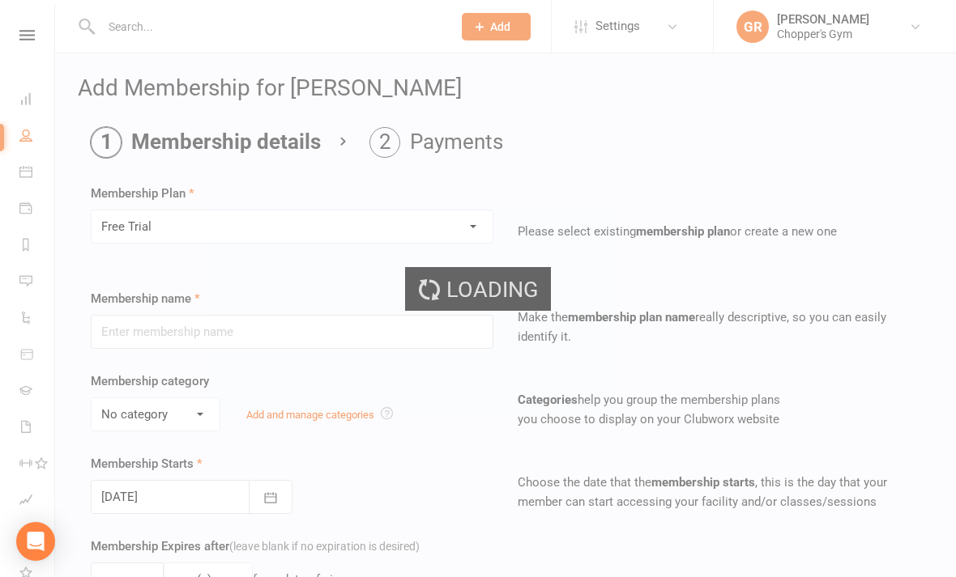
type input "Free Trial"
select select "0"
type input "0"
type input "1"
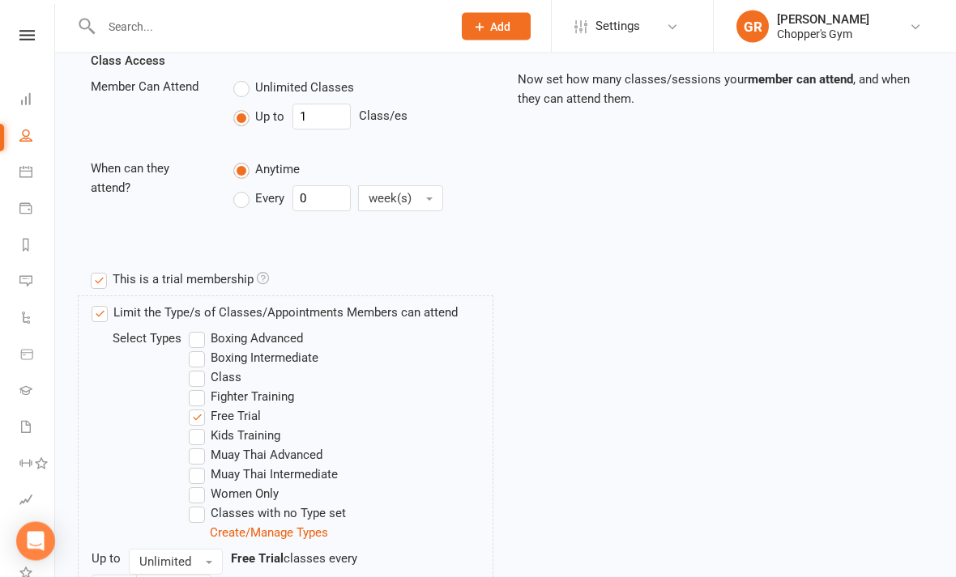
scroll to position [788, 0]
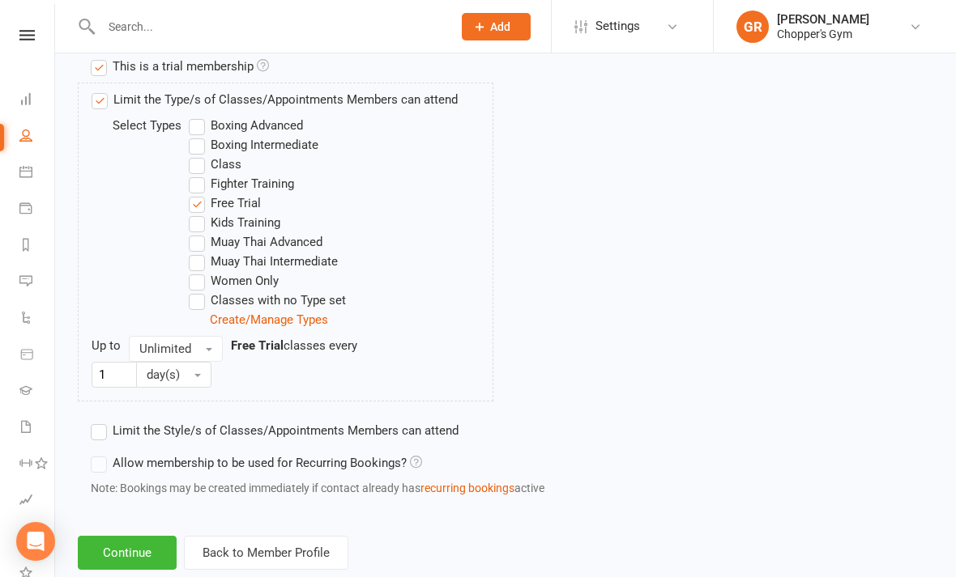
click at [146, 560] on button "Continue" at bounding box center [127, 553] width 99 height 34
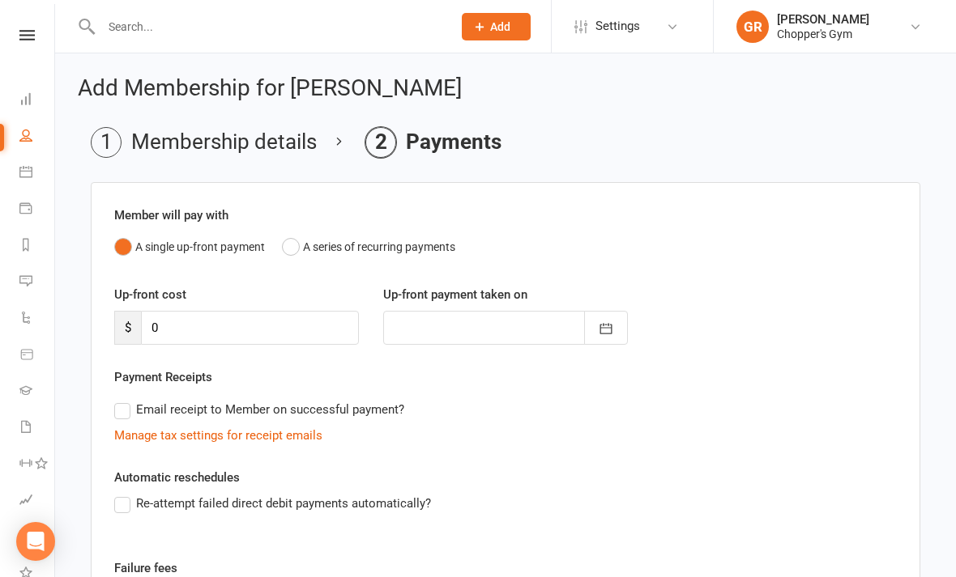
scroll to position [201, 0]
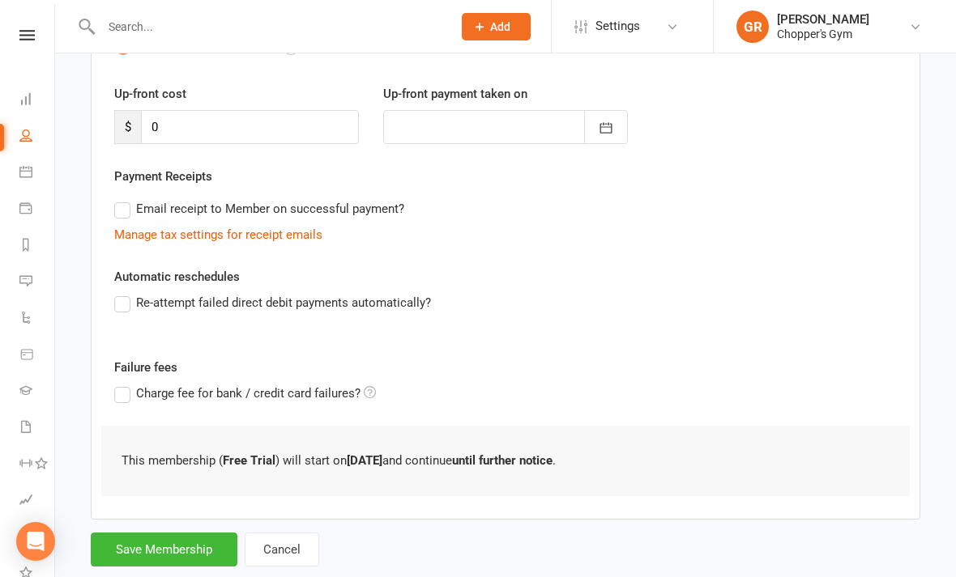
click at [206, 558] on button "Save Membership" at bounding box center [164, 550] width 147 height 34
